Goal: Task Accomplishment & Management: Use online tool/utility

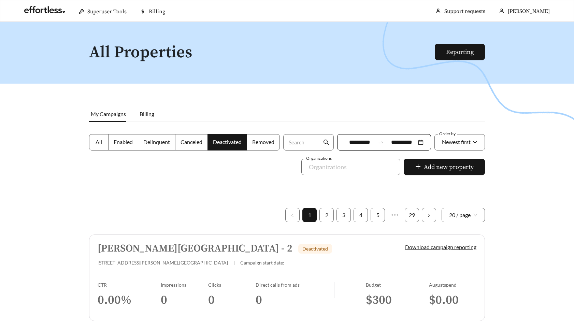
click at [118, 139] on span "Enabled" at bounding box center [123, 141] width 19 height 6
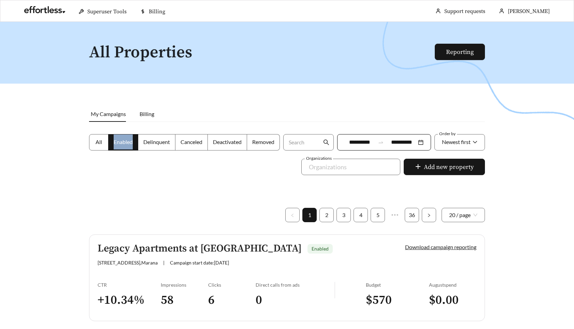
click at [240, 251] on h5 "Legacy Apartments at [GEOGRAPHIC_DATA]" at bounding box center [200, 248] width 204 height 11
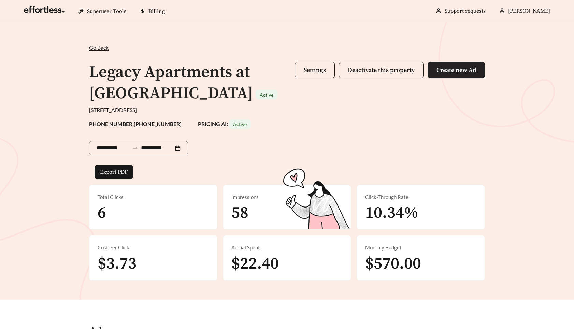
click at [445, 69] on span "Create new Ad" at bounding box center [456, 70] width 40 height 8
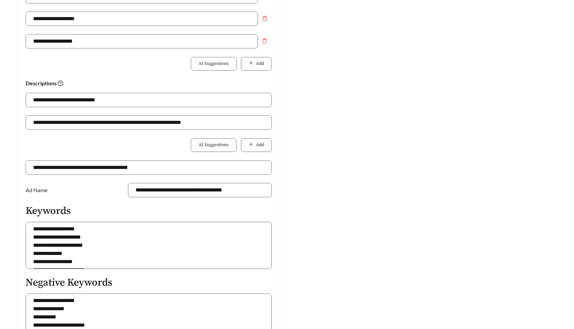
scroll to position [324, 0]
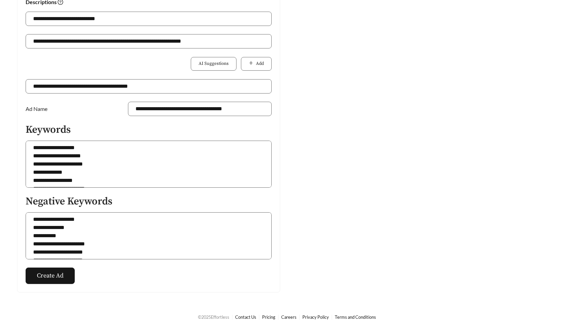
click at [317, 132] on div "Preview: Legacy Apartments at [GEOGRAPHIC_DATA] - Ad #2 Excellent Location | Se…" at bounding box center [425, 18] width 277 height 548
click at [66, 203] on h5 "Negative Keywords" at bounding box center [149, 201] width 246 height 11
click at [89, 198] on h5 "Negative Keywords" at bounding box center [149, 201] width 246 height 11
click at [117, 229] on textarea "**********" at bounding box center [149, 235] width 246 height 47
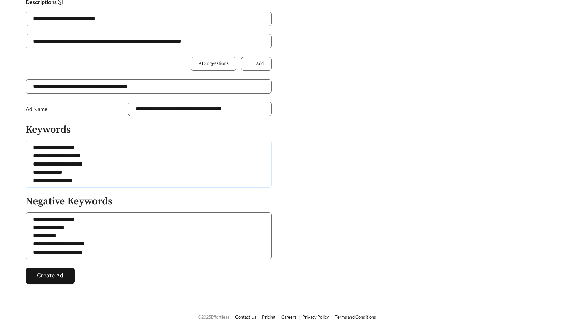
click at [125, 154] on textarea at bounding box center [149, 163] width 246 height 47
click at [161, 165] on textarea at bounding box center [149, 163] width 246 height 47
click at [116, 172] on textarea at bounding box center [149, 163] width 246 height 47
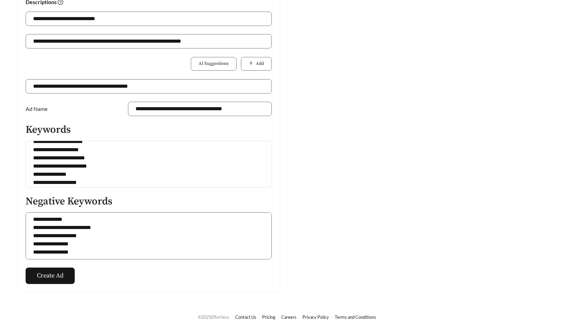
click at [118, 161] on textarea at bounding box center [149, 163] width 246 height 47
click at [114, 171] on textarea at bounding box center [149, 163] width 246 height 47
click at [114, 169] on textarea at bounding box center [149, 163] width 246 height 47
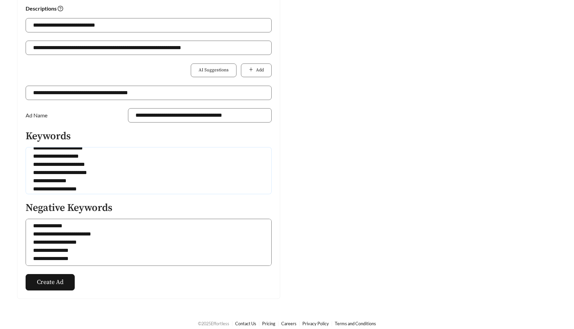
scroll to position [324, 0]
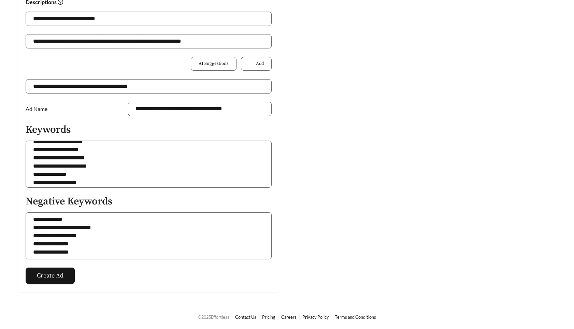
click at [410, 123] on div "Preview: Legacy Apartments at [GEOGRAPHIC_DATA] - Ad #2 Excellent Location | Se…" at bounding box center [425, 18] width 277 height 548
click at [331, 181] on div "Preview: Legacy Apartments at [GEOGRAPHIC_DATA] - Ad #2 Excellent Location | Se…" at bounding box center [425, 18] width 277 height 548
